Goal: Transaction & Acquisition: Book appointment/travel/reservation

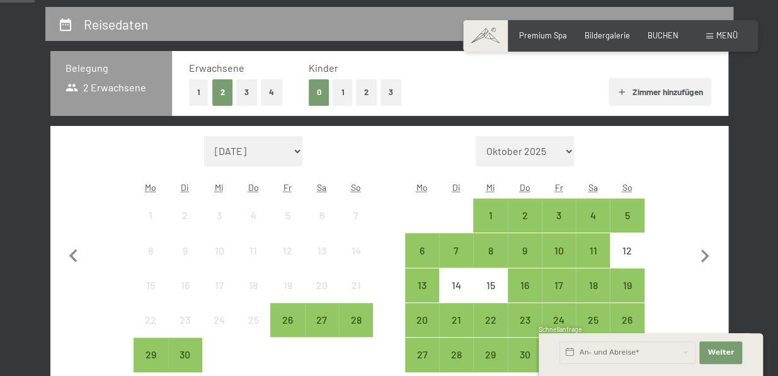
scroll to position [183, 0]
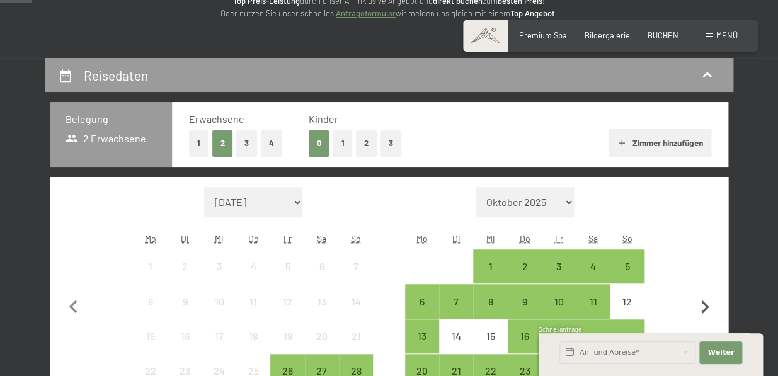
click at [703, 301] on icon "button" at bounding box center [704, 307] width 26 height 26
select select "[DATE]"
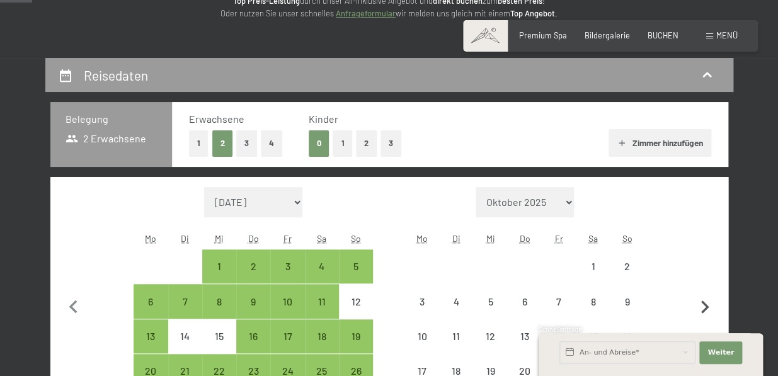
click at [703, 301] on icon "button" at bounding box center [704, 307] width 26 height 26
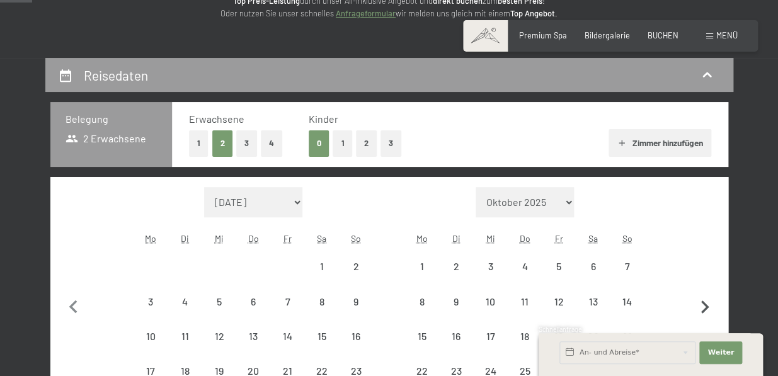
click at [703, 301] on icon "button" at bounding box center [704, 307] width 26 height 26
select select "[DATE]"
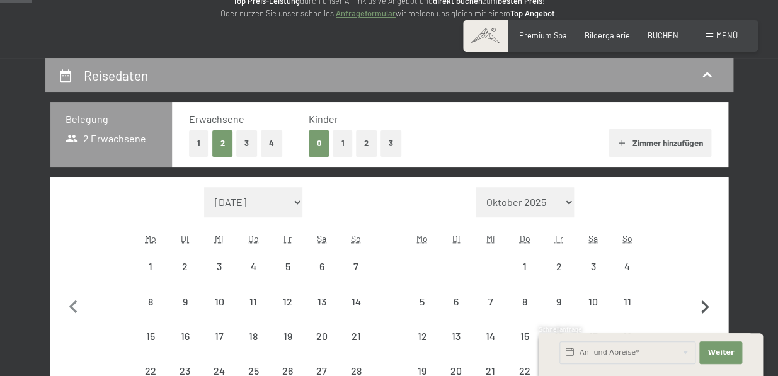
select select "[DATE]"
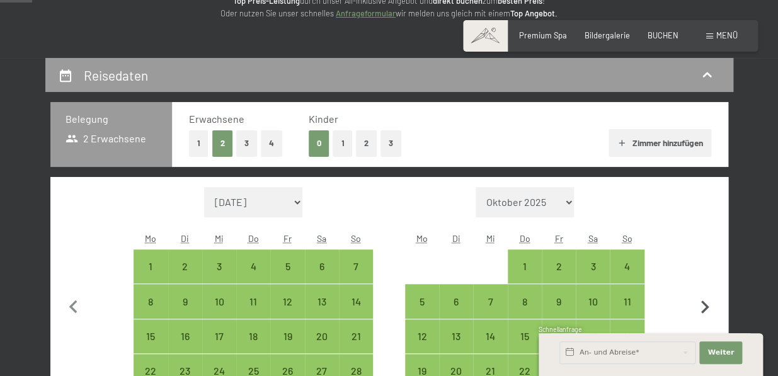
click at [703, 301] on icon "button" at bounding box center [704, 307] width 26 height 26
select select "[DATE]"
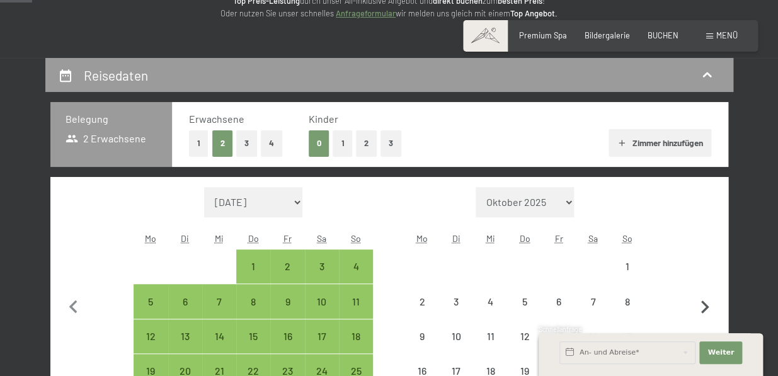
click at [703, 301] on icon "button" at bounding box center [704, 307] width 26 height 26
select select "[DATE]"
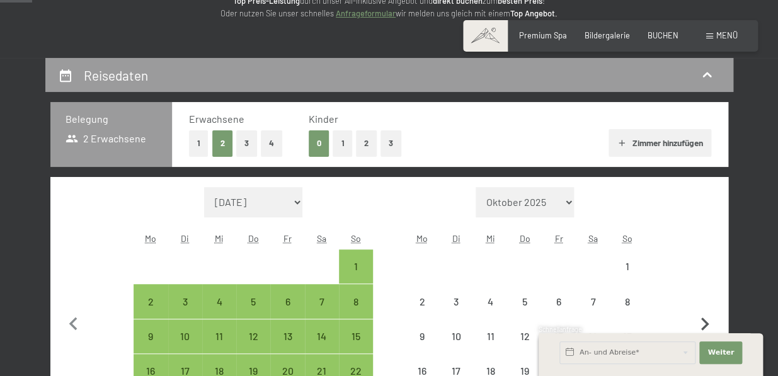
select select "[DATE]"
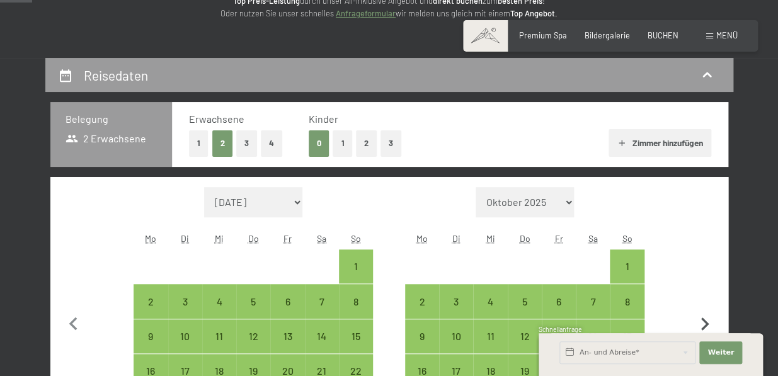
click at [703, 301] on button "button" at bounding box center [704, 322] width 26 height 271
select select "[DATE]"
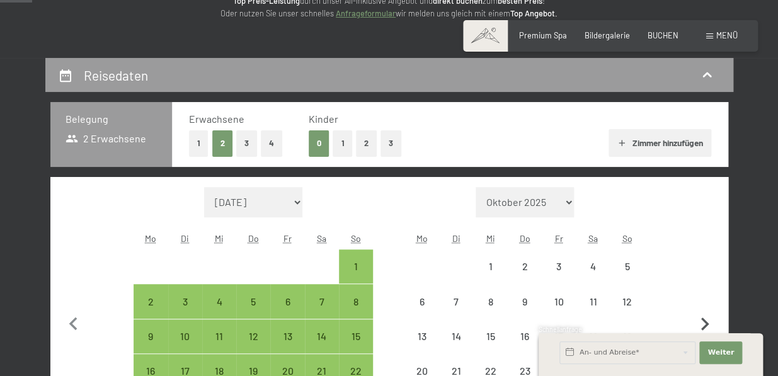
select select "[DATE]"
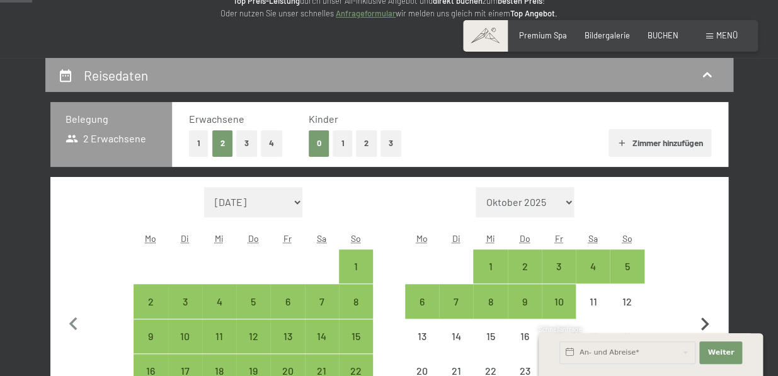
click at [703, 301] on button "button" at bounding box center [704, 322] width 26 height 271
select select "[DATE]"
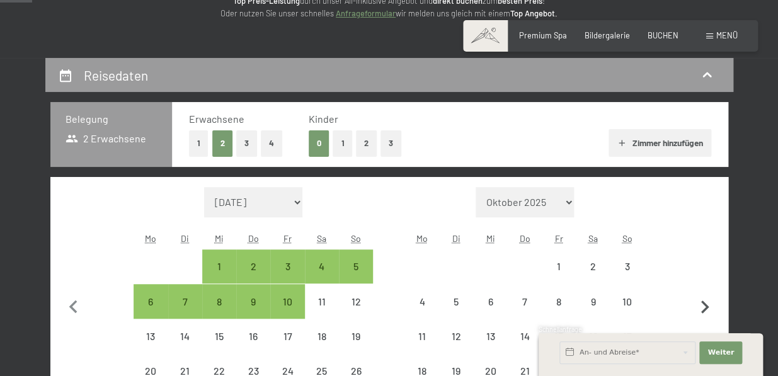
select select "[DATE]"
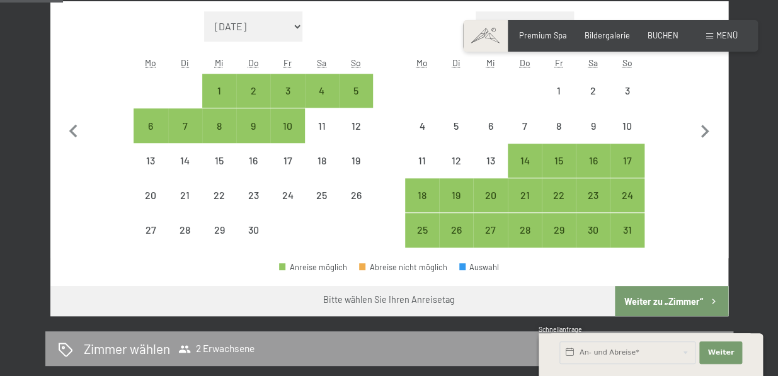
scroll to position [351, 0]
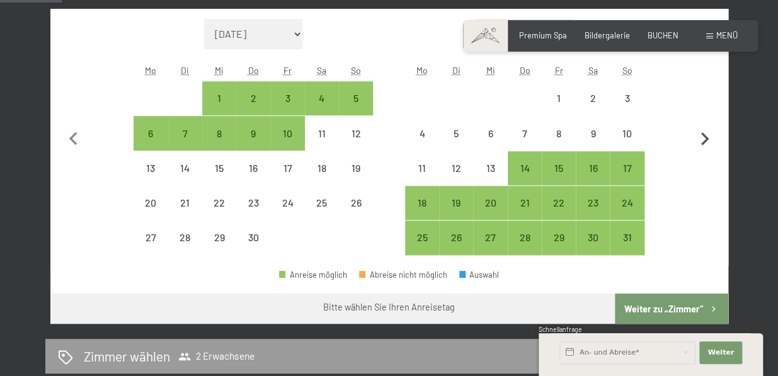
click at [703, 138] on icon "button" at bounding box center [704, 139] width 26 height 26
select select "[DATE]"
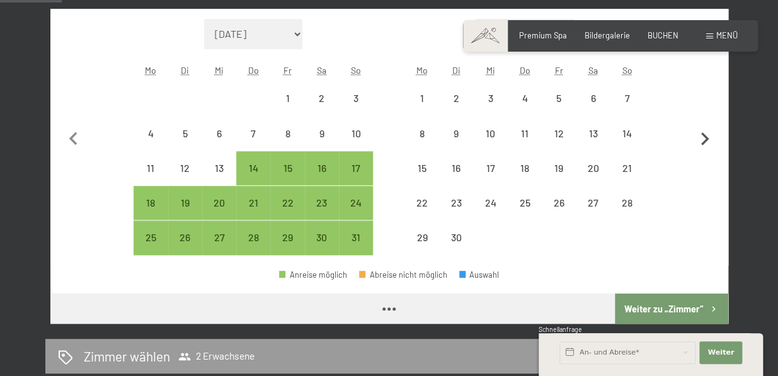
select select "[DATE]"
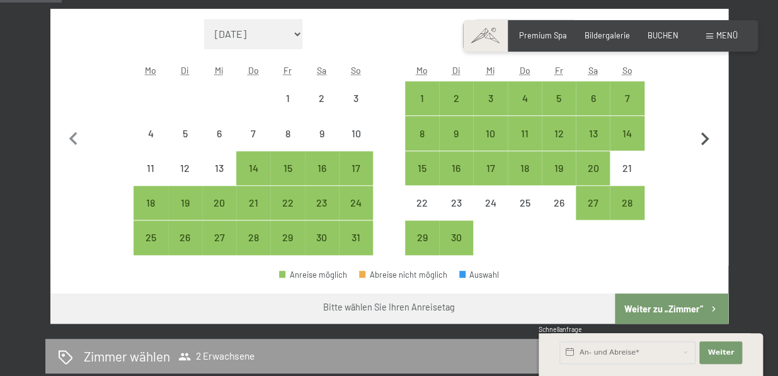
click at [703, 138] on icon "button" at bounding box center [704, 139] width 26 height 26
select select "[DATE]"
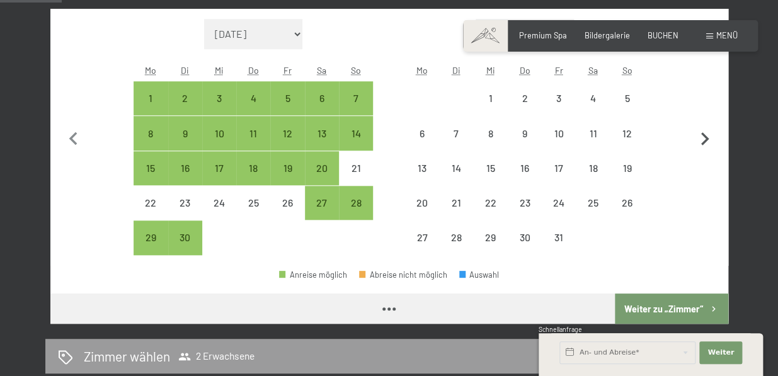
select select "[DATE]"
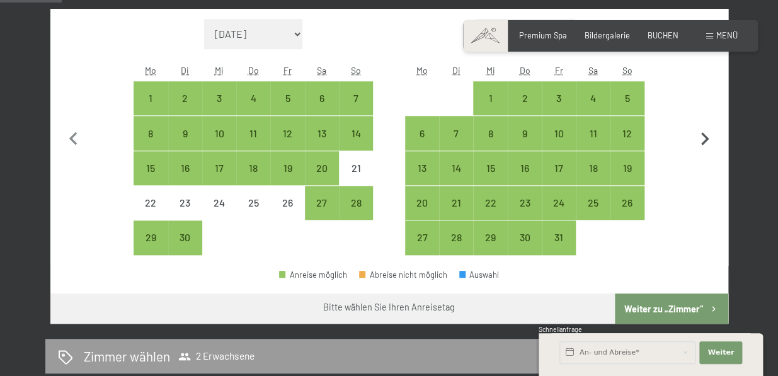
click at [703, 138] on icon "button" at bounding box center [704, 139] width 26 height 26
select select "[DATE]"
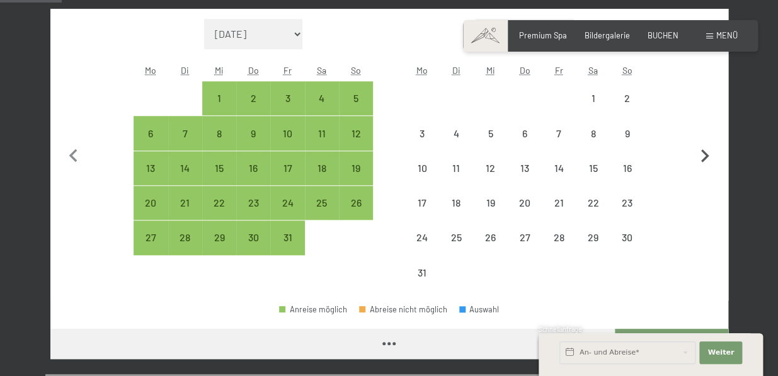
select select "[DATE]"
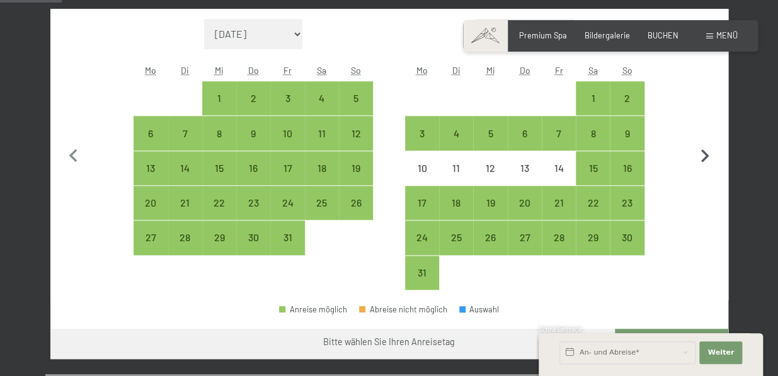
click at [703, 138] on button "button" at bounding box center [704, 154] width 26 height 271
select select "[DATE]"
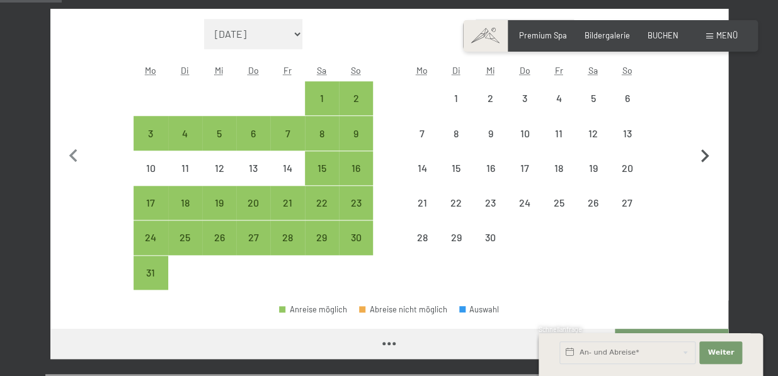
select select "[DATE]"
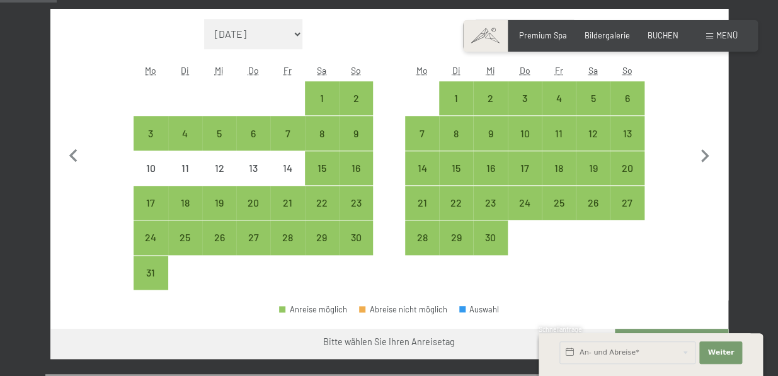
scroll to position [324, 0]
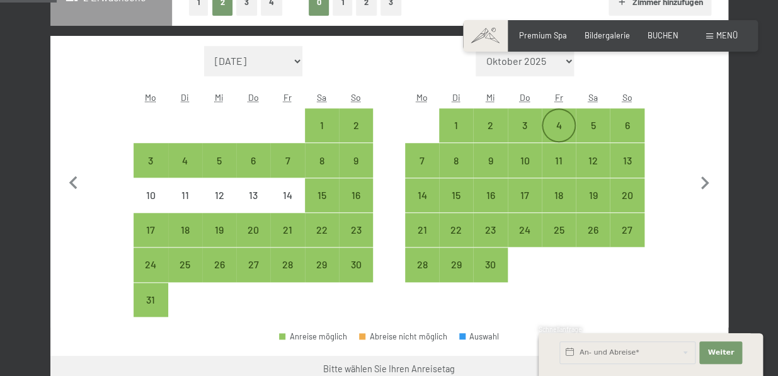
click at [548, 130] on div "4" at bounding box center [558, 135] width 31 height 31
select select "[DATE]"
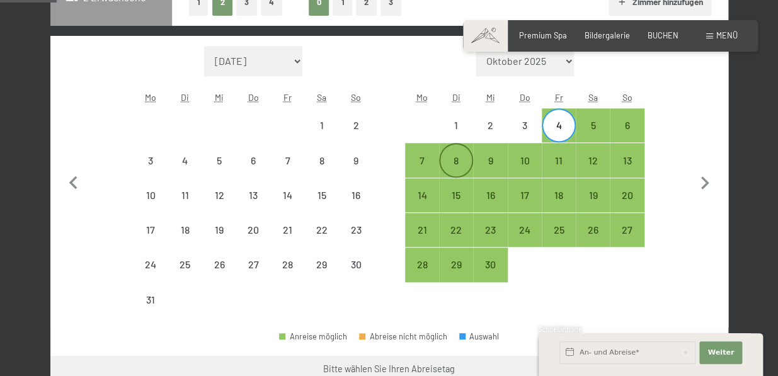
click at [445, 158] on div "8" at bounding box center [455, 171] width 31 height 31
select select "[DATE]"
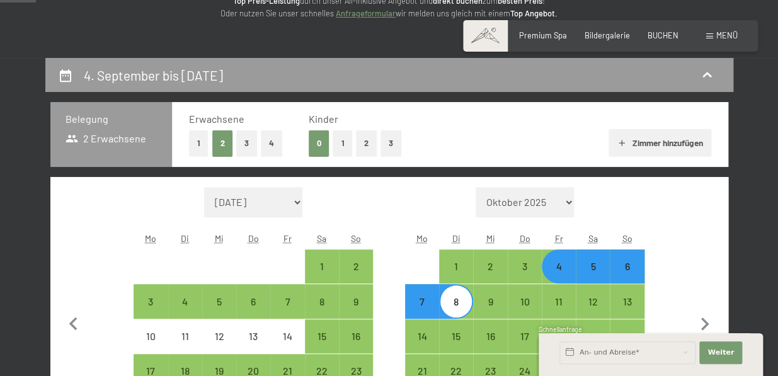
scroll to position [196, 0]
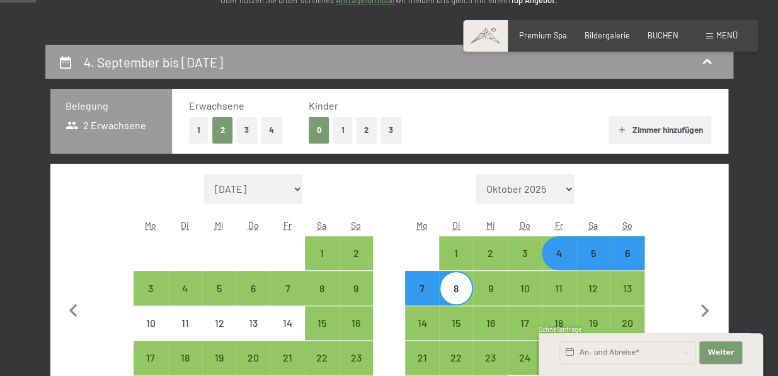
click at [214, 164] on div "Monat/Jahr [DATE] Oktober 2025 [DATE] Dezember 2025 Januar 2026 Februar 2026 Mä…" at bounding box center [389, 310] width 678 height 292
click at [616, 127] on icon "button" at bounding box center [621, 130] width 10 height 10
select select "[DATE]"
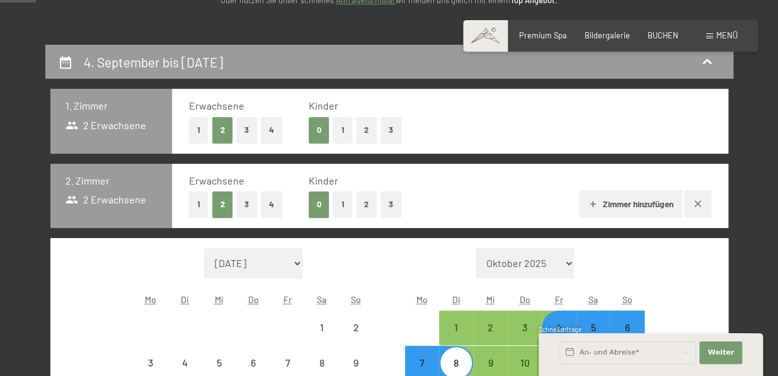
select select "[DATE]"
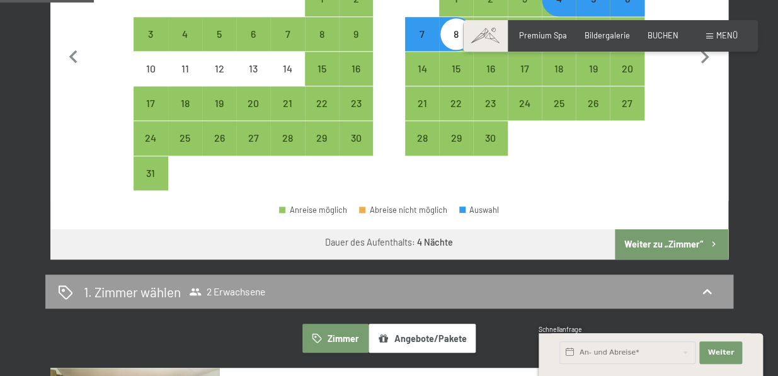
scroll to position [568, 0]
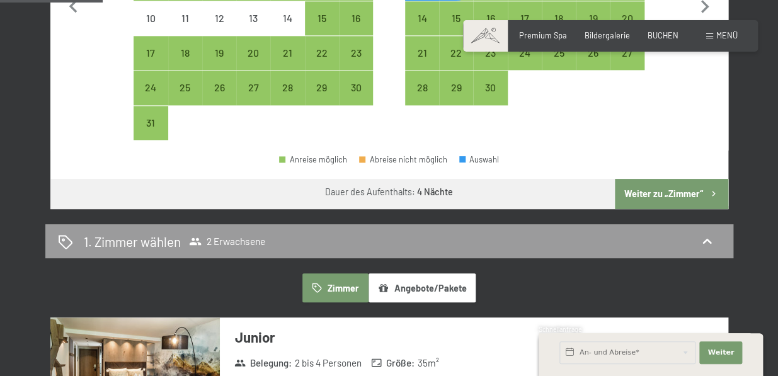
click at [683, 190] on button "Weiter zu „Zimmer“" at bounding box center [671, 194] width 113 height 30
select select "[DATE]"
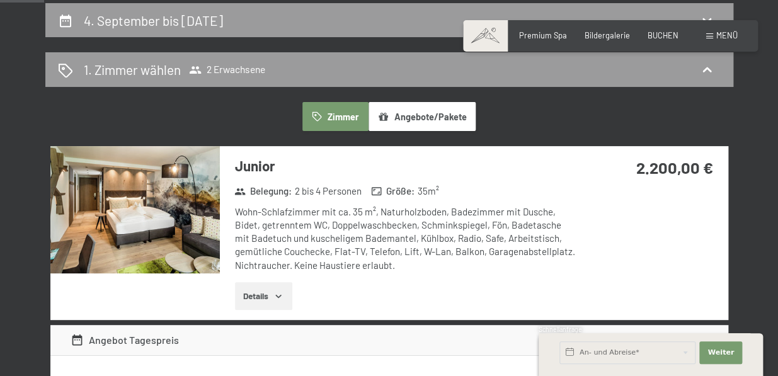
scroll to position [399, 0]
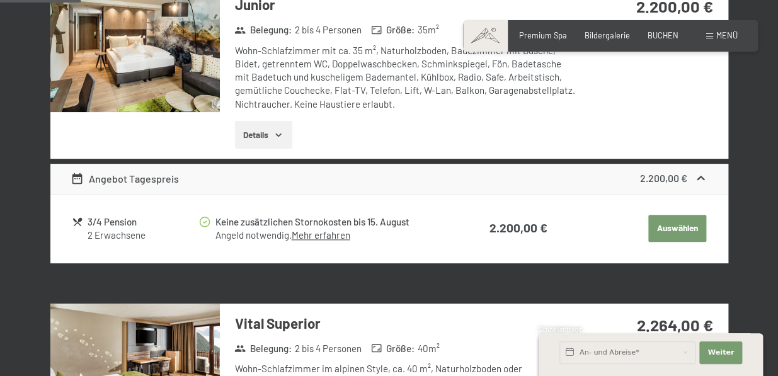
click at [661, 229] on button "Auswählen" at bounding box center [677, 229] width 58 height 28
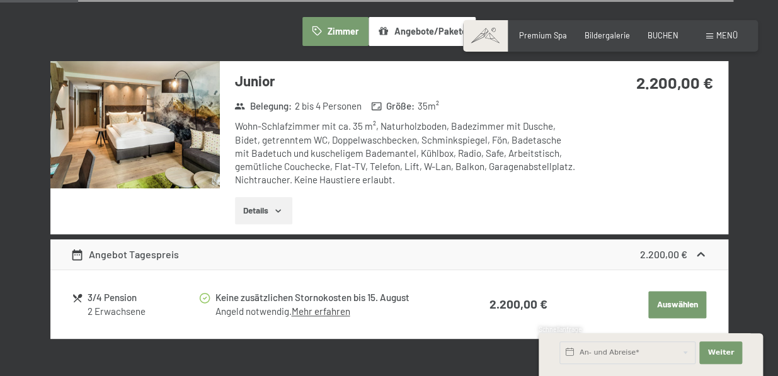
scroll to position [385, 0]
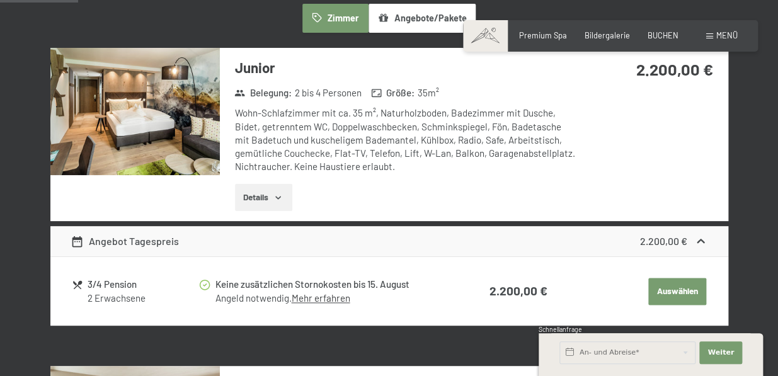
click at [662, 289] on button "Auswählen" at bounding box center [677, 292] width 58 height 28
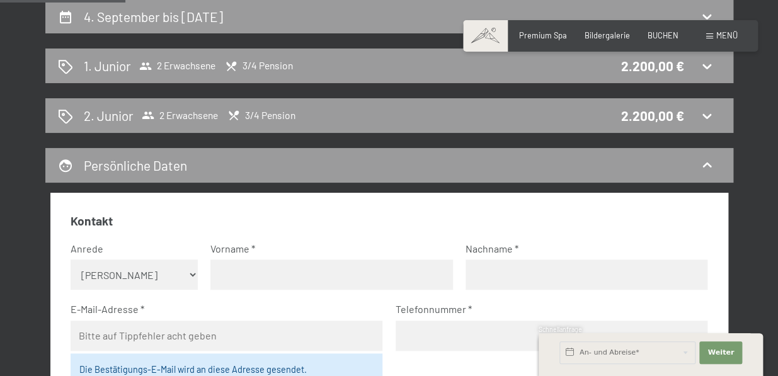
scroll to position [244, 0]
